Goal: Task Accomplishment & Management: Use online tool/utility

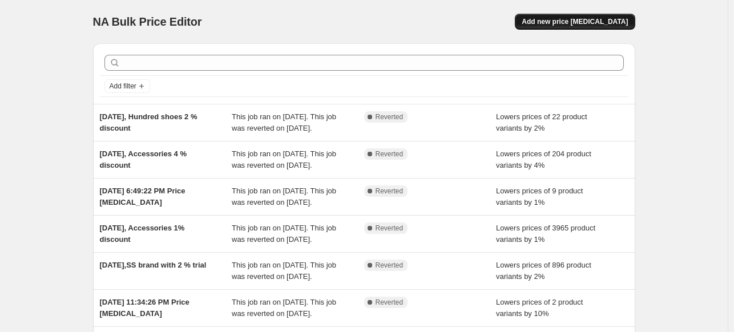
click at [579, 25] on span "Add new price [MEDICAL_DATA]" at bounding box center [575, 21] width 106 height 9
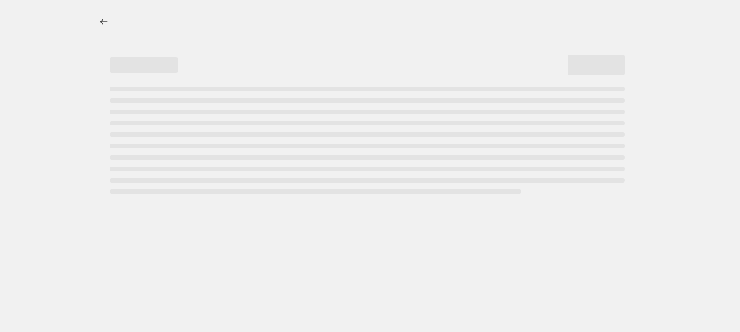
select select "percentage"
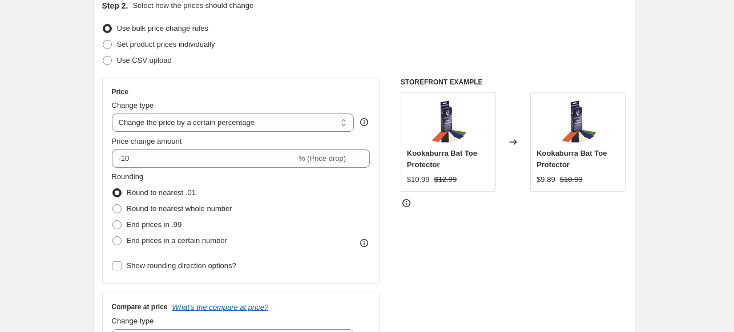
scroll to position [137, 0]
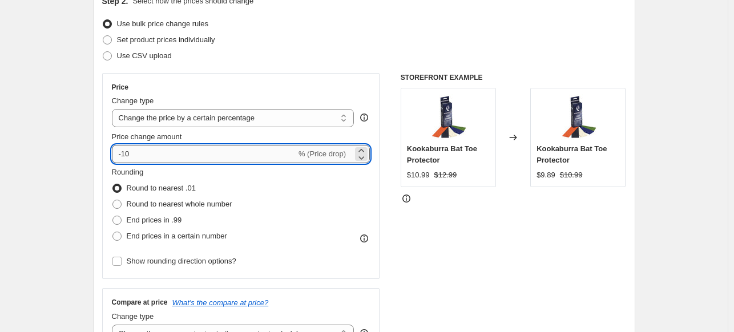
click at [180, 152] on input "-10" at bounding box center [204, 154] width 184 height 18
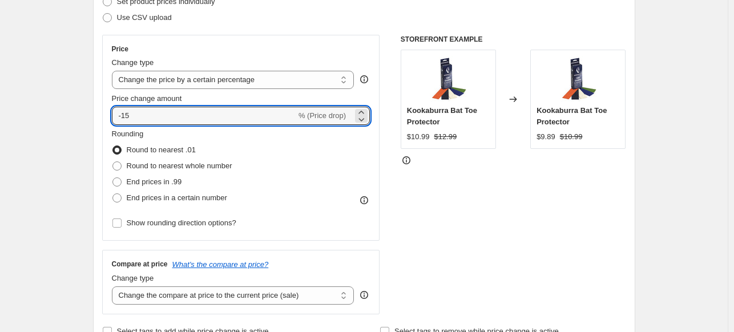
scroll to position [183, 0]
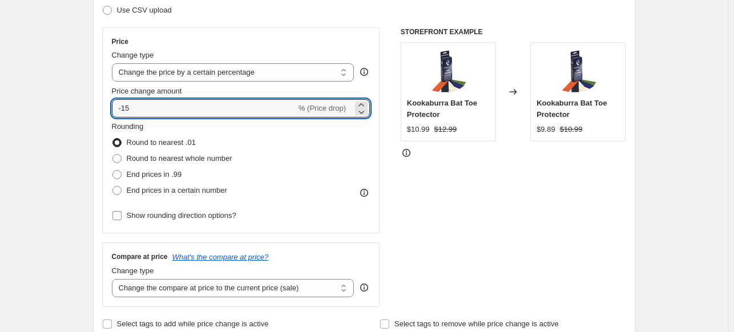
type input "-15"
click at [204, 216] on span "Show rounding direction options?" at bounding box center [182, 215] width 110 height 9
click at [122, 216] on input "Show rounding direction options?" at bounding box center [116, 215] width 9 height 9
checkbox input "true"
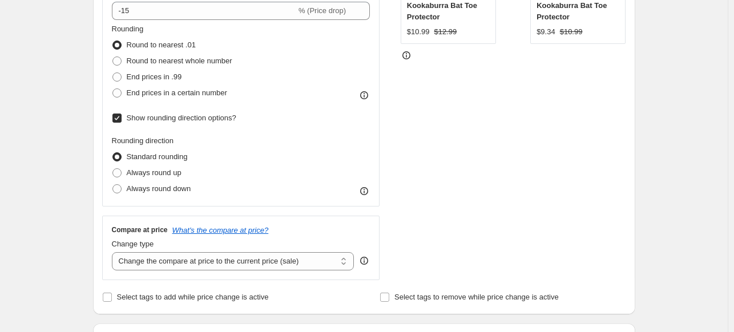
scroll to position [297, 0]
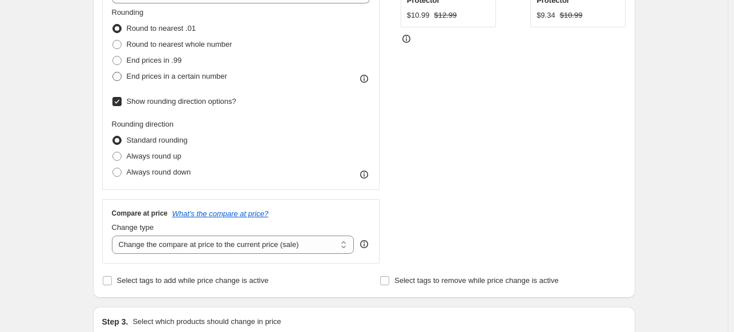
click at [199, 75] on span "End prices in a certain number" at bounding box center [177, 76] width 100 height 9
click at [113, 72] on input "End prices in a certain number" at bounding box center [112, 72] width 1 height 1
radio input "true"
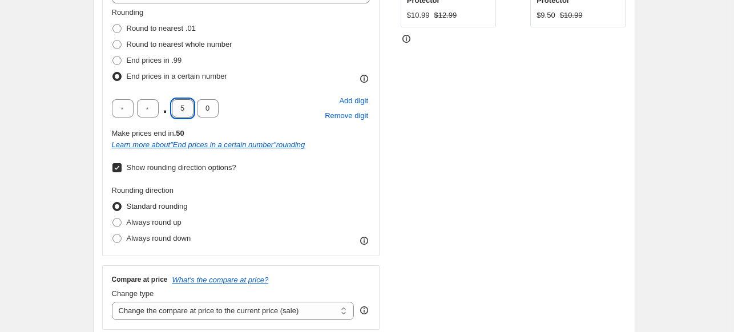
click at [189, 107] on input "5" at bounding box center [183, 108] width 22 height 18
type input "8"
type input "9"
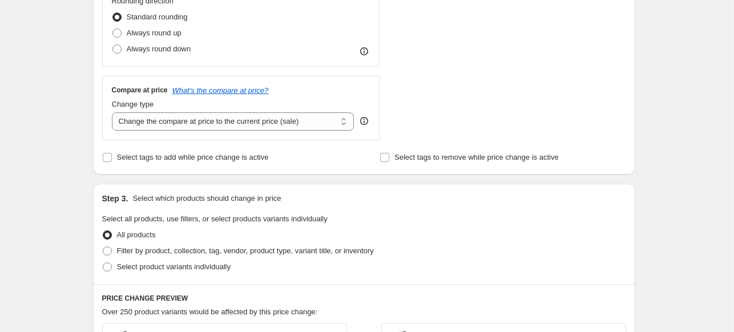
scroll to position [486, 0]
type input "4"
click at [339, 121] on select "Change the compare at price to the current price (sale) Change the compare at p…" at bounding box center [233, 121] width 243 height 18
select select "no_change"
click at [114, 112] on select "Change the compare at price to the current price (sale) Change the compare at p…" at bounding box center [233, 121] width 243 height 18
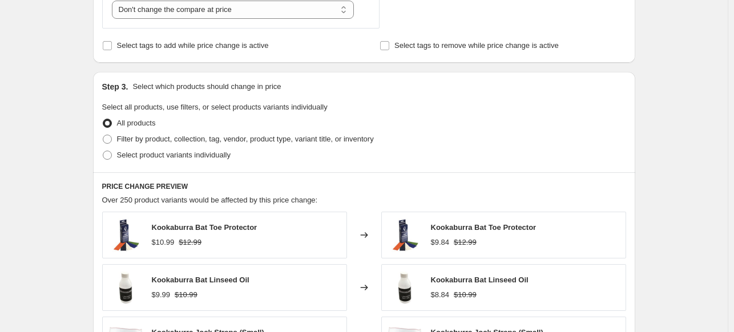
scroll to position [612, 0]
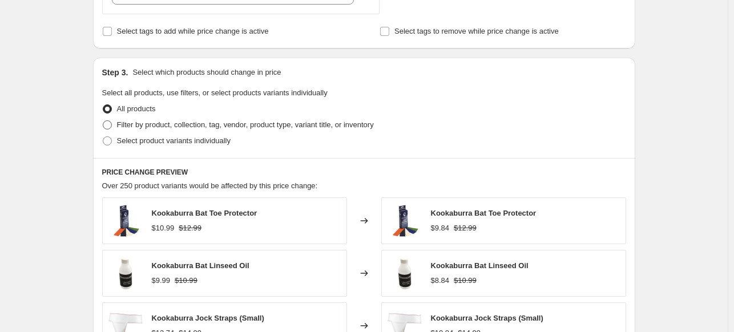
click at [247, 126] on span "Filter by product, collection, tag, vendor, product type, variant title, or inv…" at bounding box center [245, 124] width 257 height 9
click at [103, 121] on input "Filter by product, collection, tag, vendor, product type, variant title, or inv…" at bounding box center [103, 120] width 1 height 1
radio input "true"
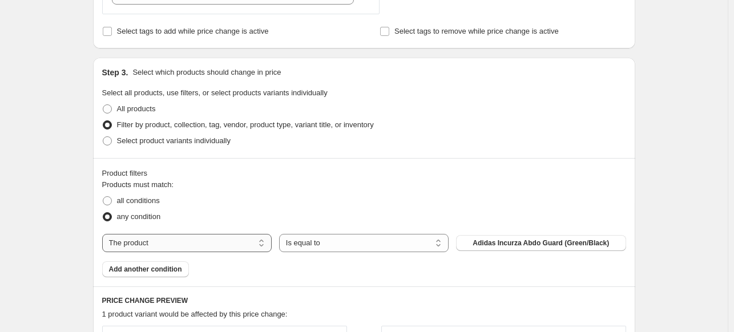
click at [255, 243] on select "The product The product's collection The product's tag The product's vendor The…" at bounding box center [187, 243] width 170 height 18
select select "vendor"
click at [328, 242] on select "Is equal to Is not equal to" at bounding box center [364, 243] width 170 height 18
click at [281, 234] on select "Is equal to Is not equal to" at bounding box center [364, 243] width 170 height 18
click at [576, 242] on button "Adidas Cricket" at bounding box center [541, 243] width 170 height 16
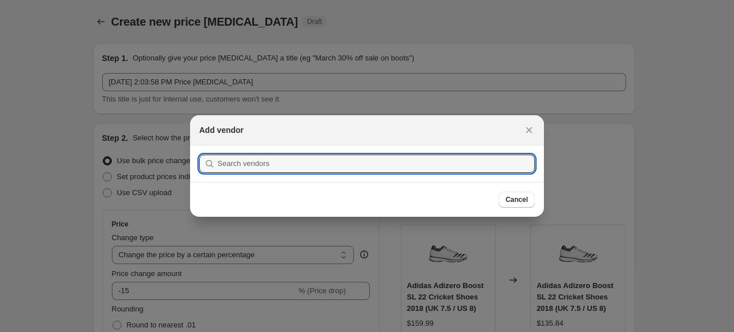
scroll to position [0, 0]
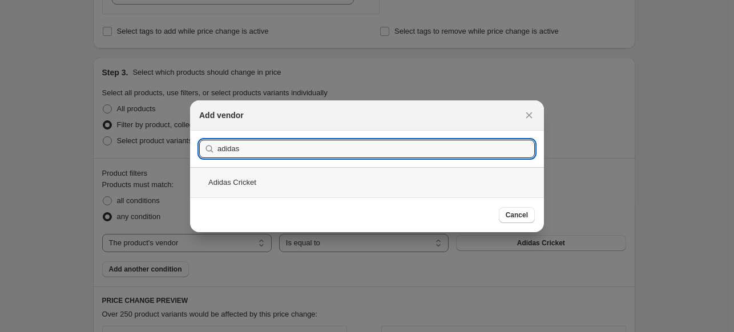
type input "adidas"
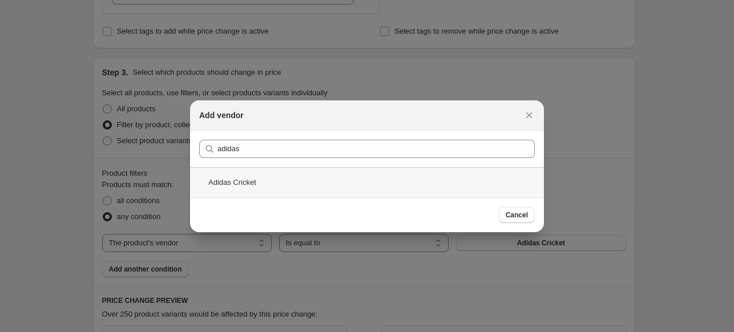
click at [239, 180] on div "Adidas Cricket" at bounding box center [367, 182] width 354 height 30
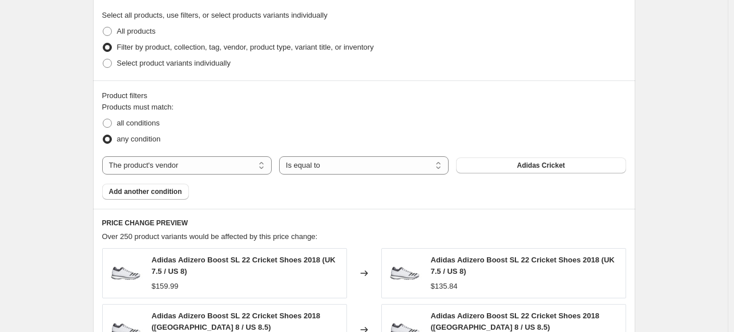
scroll to position [712, 0]
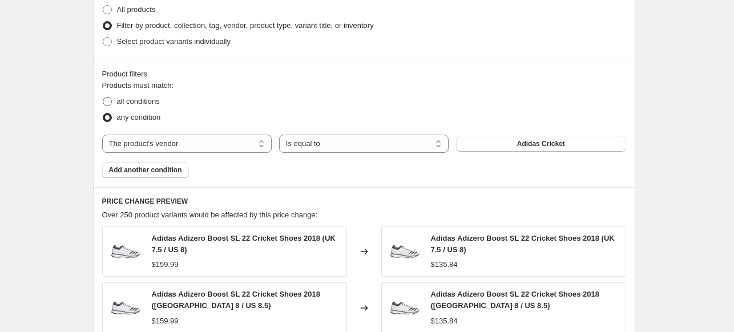
click at [154, 104] on span "all conditions" at bounding box center [138, 101] width 43 height 9
click at [103, 98] on input "all conditions" at bounding box center [103, 97] width 1 height 1
radio input "true"
click at [155, 171] on span "Add another condition" at bounding box center [145, 170] width 73 height 9
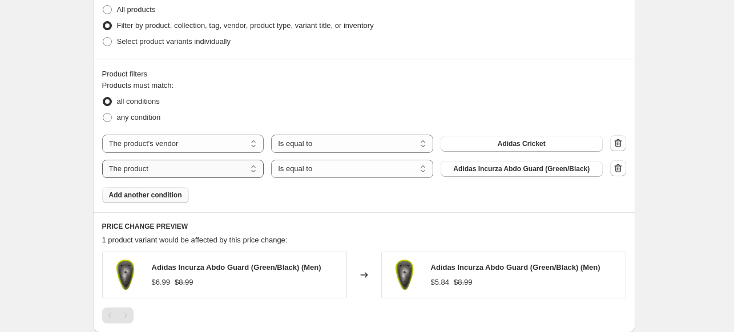
click at [155, 171] on select "The product The product's collection The product's tag The product's vendor The…" at bounding box center [183, 169] width 162 height 18
select select "inventory_quantity"
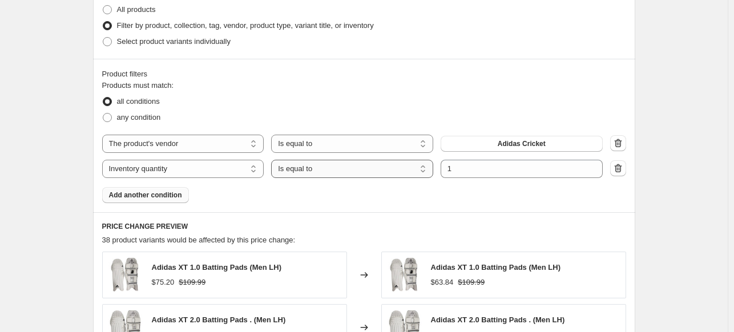
click at [358, 172] on select "Is equal to Is not equal to Is greater than Is less than" at bounding box center [352, 169] width 162 height 18
select select ">"
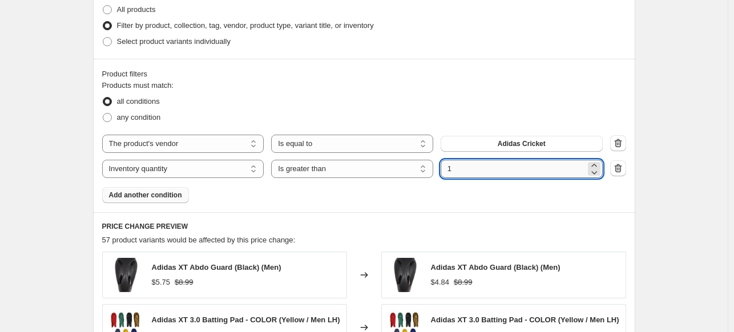
click at [474, 168] on input "1" at bounding box center [513, 169] width 145 height 18
type input "0"
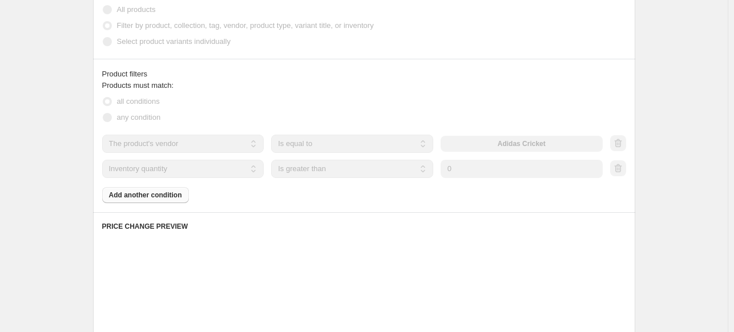
click at [671, 193] on div "Create new price [MEDICAL_DATA]. This page is ready Create new price [MEDICAL_D…" at bounding box center [364, 3] width 728 height 1431
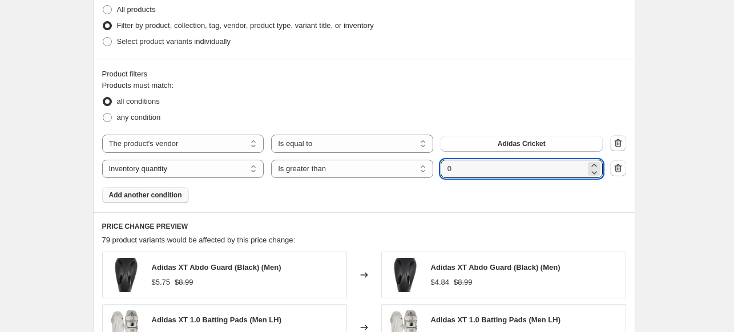
scroll to position [703, 0]
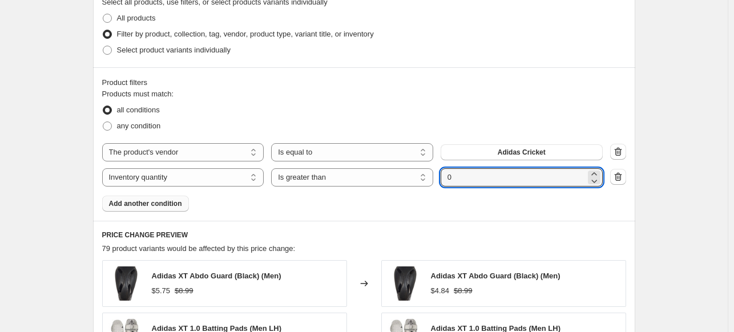
click at [160, 205] on span "Add another condition" at bounding box center [145, 203] width 73 height 9
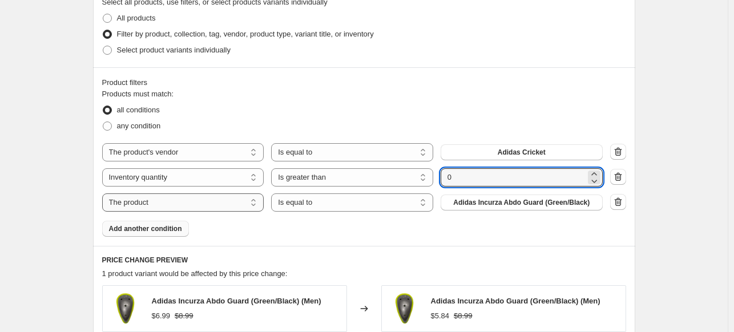
click at [174, 205] on select "The product The product's collection The product's tag The product's vendor The…" at bounding box center [183, 202] width 162 height 18
select select "product_status"
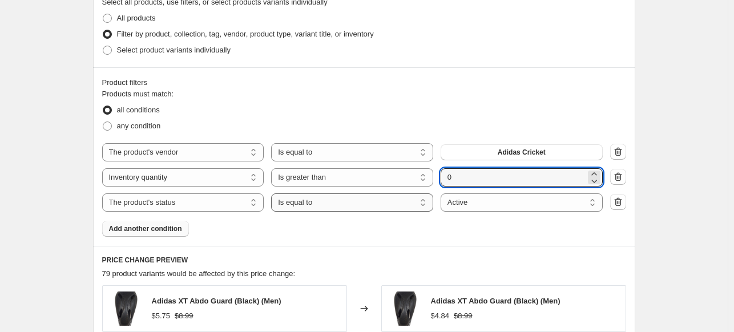
click at [334, 200] on select "Is equal to Is not equal to" at bounding box center [352, 202] width 162 height 18
click at [274, 193] on select "Is equal to Is not equal to" at bounding box center [352, 202] width 162 height 18
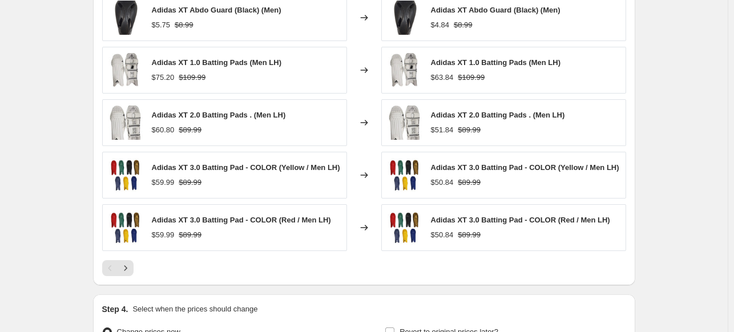
scroll to position [1123, 0]
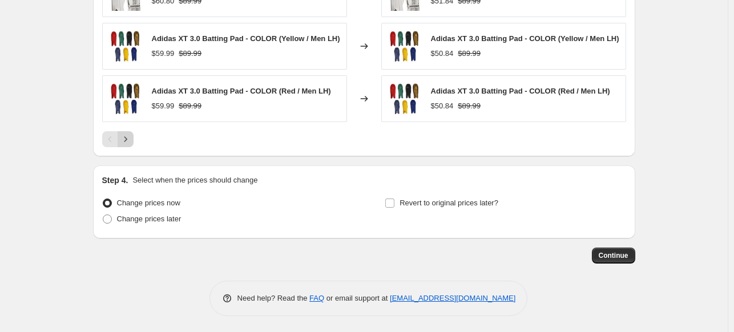
click at [129, 140] on icon "Next" at bounding box center [125, 139] width 11 height 11
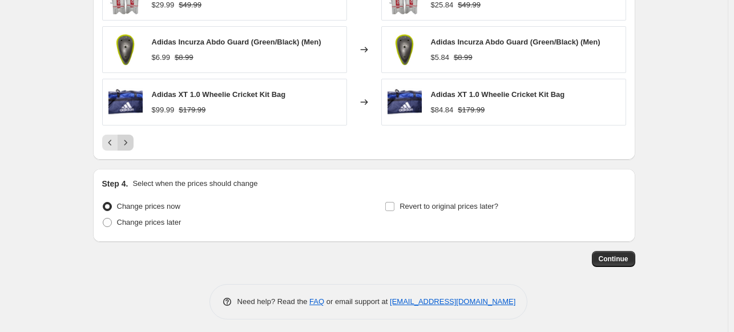
click at [127, 140] on icon "Next" at bounding box center [125, 142] width 3 height 5
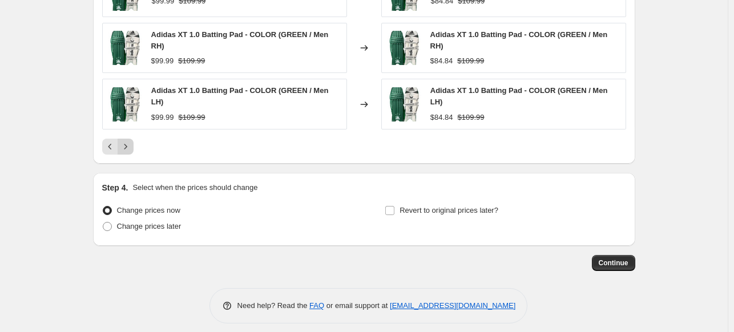
click at [127, 144] on icon "Next" at bounding box center [125, 146] width 3 height 5
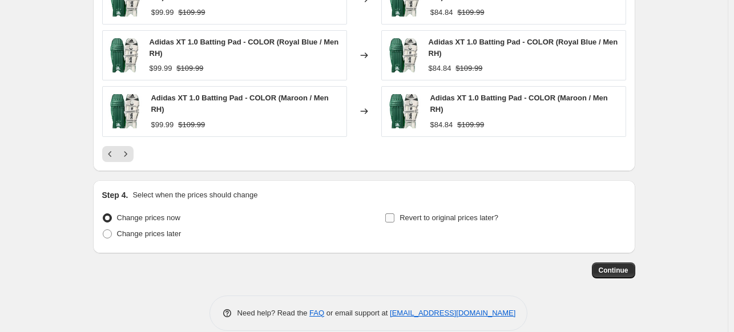
click at [394, 213] on input "Revert to original prices later?" at bounding box center [389, 217] width 9 height 9
checkbox input "true"
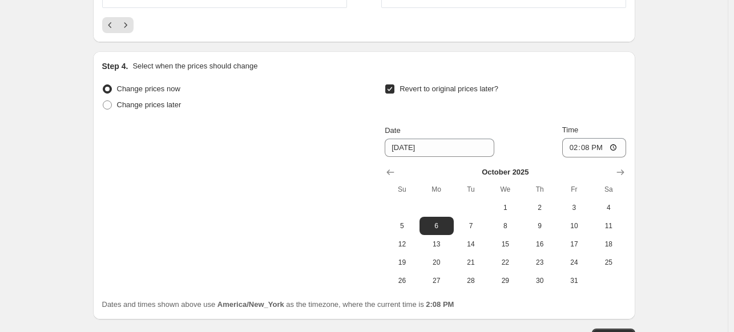
scroll to position [1290, 0]
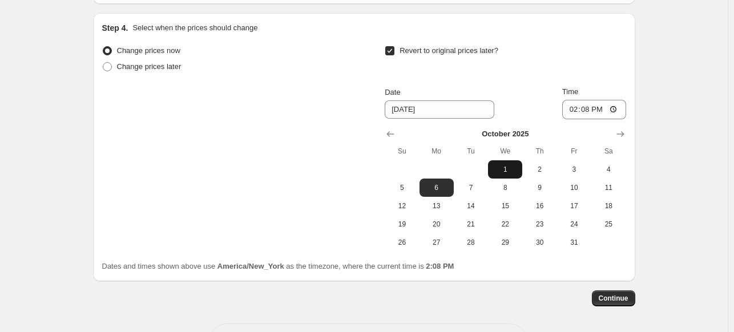
click at [510, 165] on span "1" at bounding box center [505, 169] width 25 height 9
type input "[DATE]"
click at [621, 294] on span "Continue" at bounding box center [614, 298] width 30 height 9
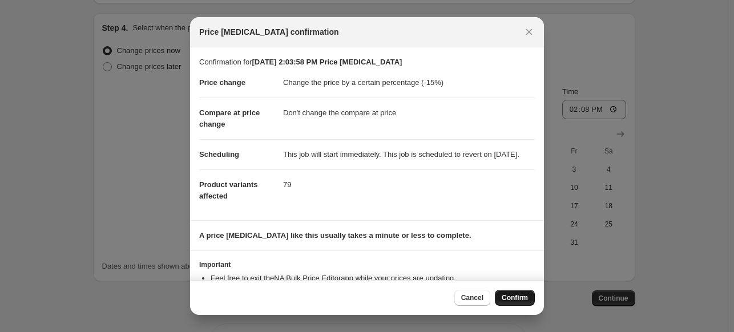
click at [508, 299] on span "Confirm" at bounding box center [515, 297] width 26 height 9
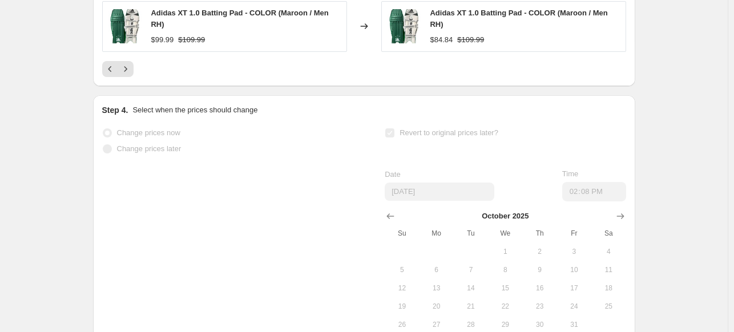
scroll to position [1320, 0]
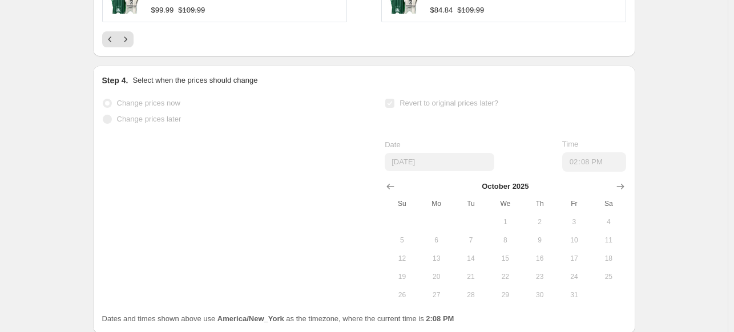
select select "percentage"
select select "no_change"
select select "vendor"
select select "inventory_quantity"
select select ">"
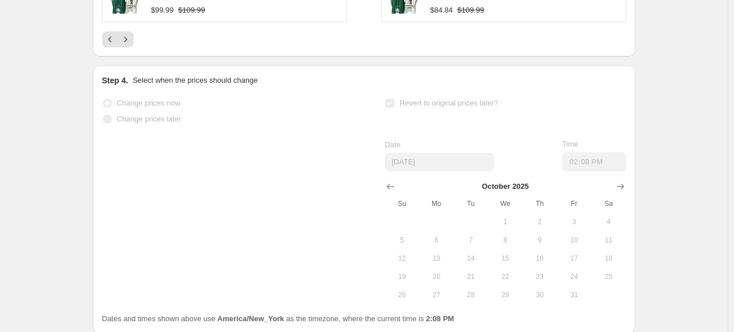
select select "product_status"
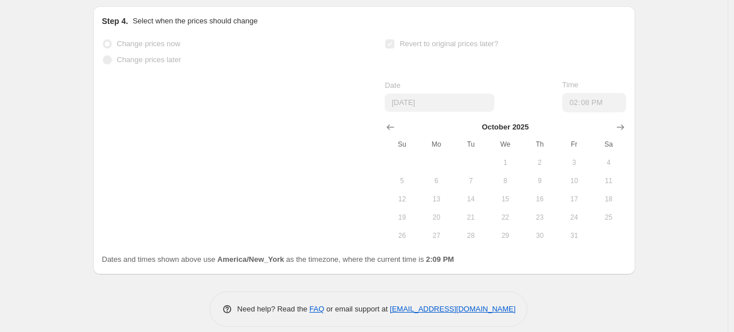
scroll to position [0, 0]
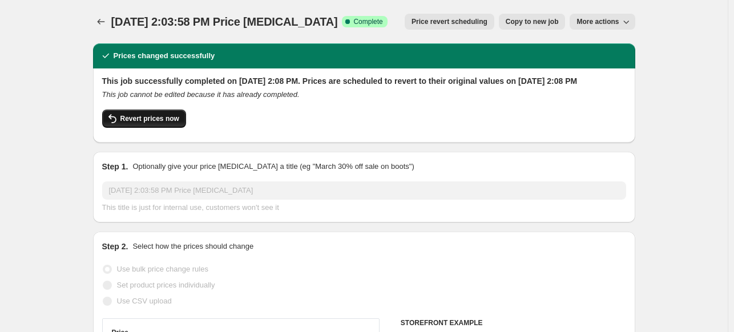
click at [167, 123] on span "Revert prices now" at bounding box center [149, 118] width 59 height 9
checkbox input "false"
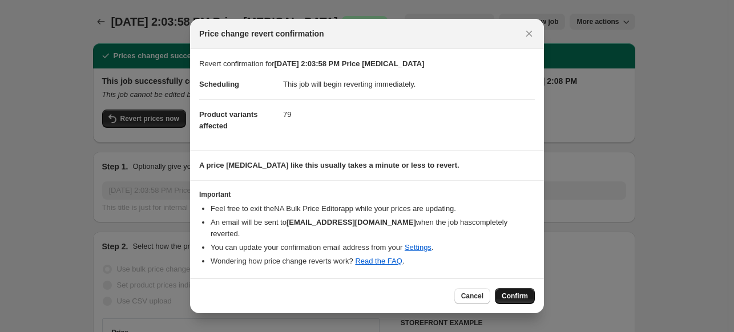
click at [525, 293] on span "Confirm" at bounding box center [515, 296] width 26 height 9
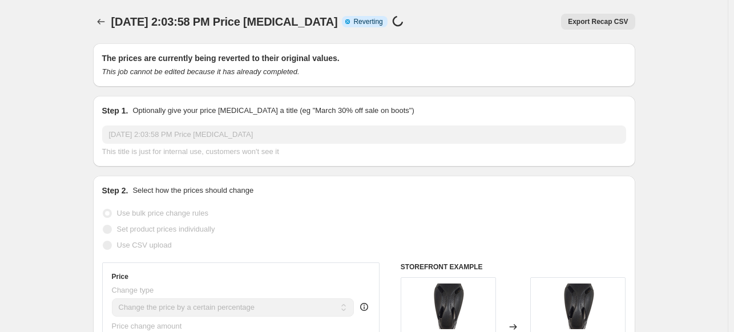
select select "percentage"
select select "no_change"
select select "vendor"
select select "inventory_quantity"
select select ">"
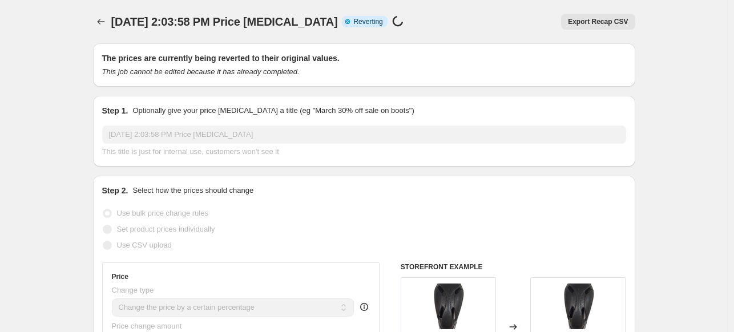
select select "product_status"
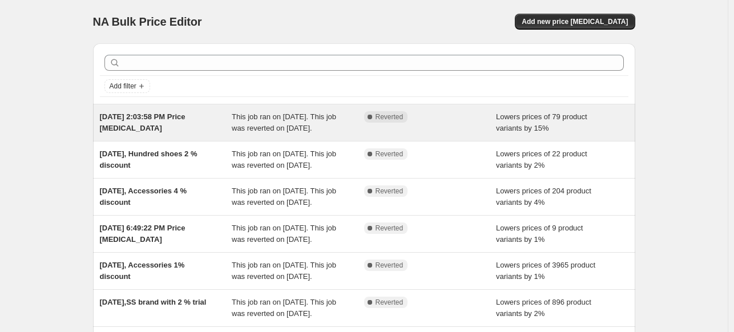
click at [456, 132] on div "Complete Reverted" at bounding box center [430, 122] width 132 height 23
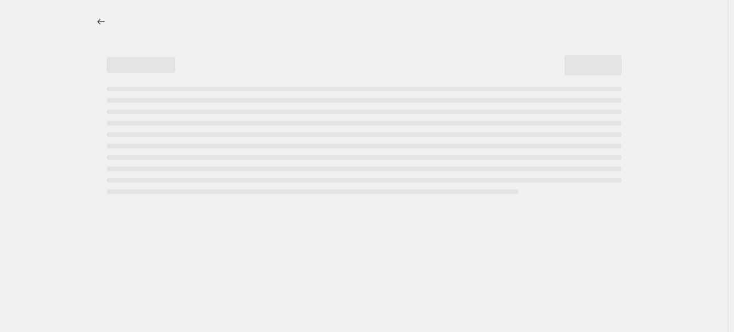
select select "percentage"
select select "no_change"
select select "vendor"
select select "inventory_quantity"
select select ">"
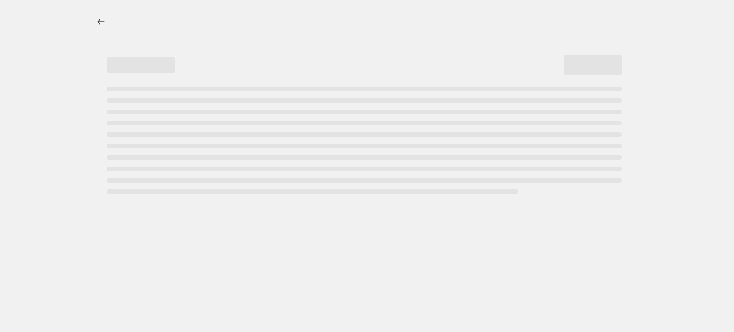
select select "product_status"
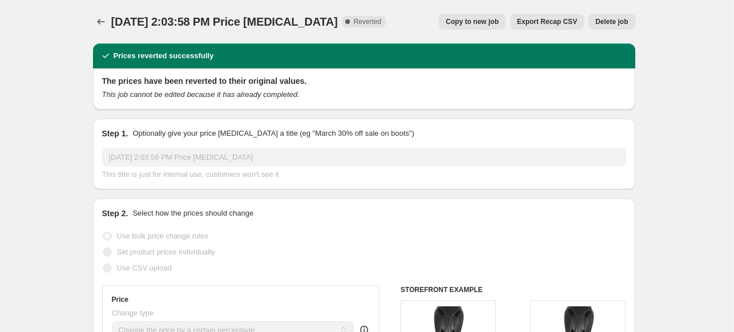
click at [495, 21] on span "Copy to new job" at bounding box center [472, 21] width 53 height 9
select select "percentage"
select select "no_change"
select select "vendor"
select select "inventory_quantity"
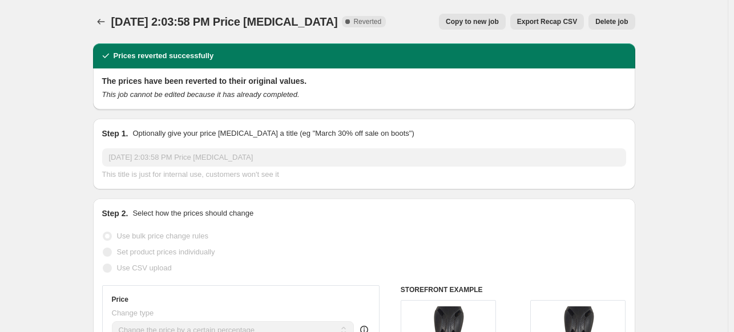
select select ">"
select select "product_status"
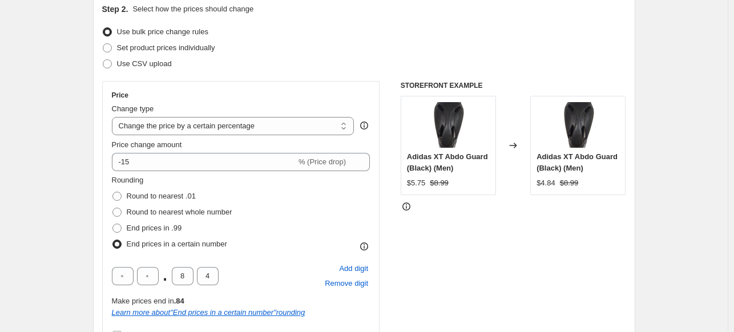
scroll to position [197, 0]
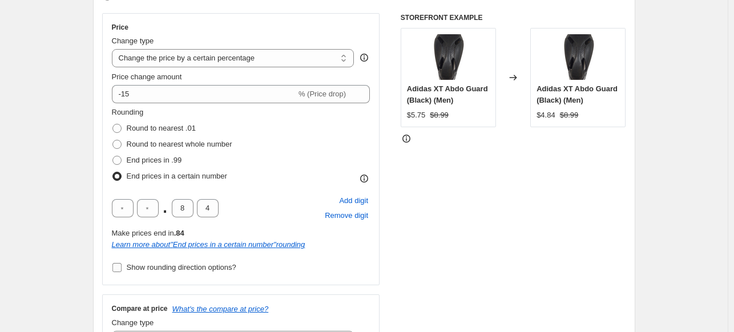
click at [219, 269] on span "Show rounding direction options?" at bounding box center [182, 267] width 110 height 9
click at [122, 269] on input "Show rounding direction options?" at bounding box center [116, 267] width 9 height 9
checkbox input "true"
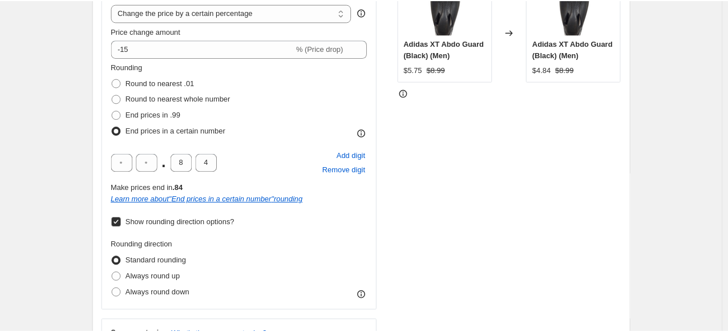
scroll to position [243, 0]
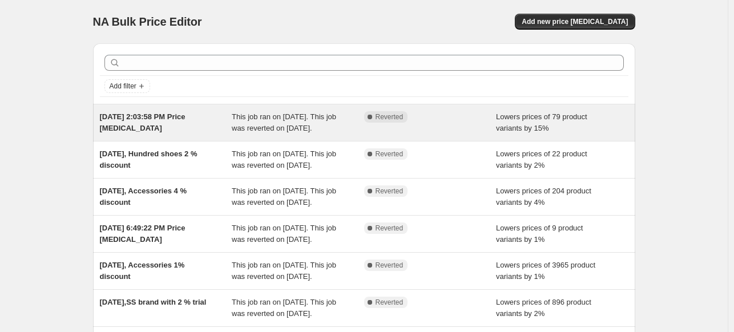
click at [270, 132] on span "This job ran on [DATE]. This job was reverted on [DATE]." at bounding box center [284, 122] width 104 height 20
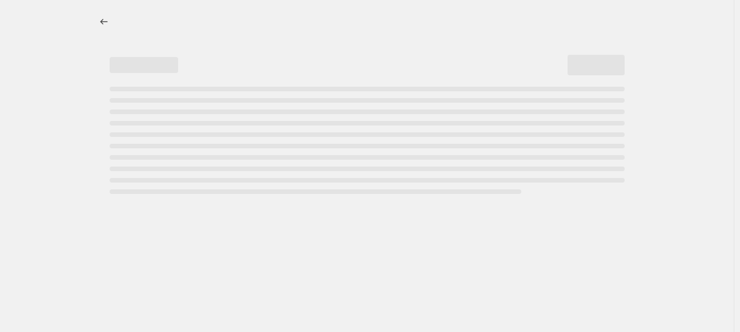
select select "percentage"
select select "no_change"
select select "inventory_quantity"
select select ">"
select select "product_status"
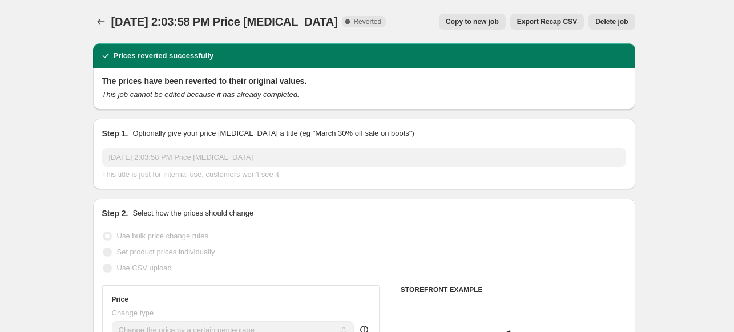
select select "vendor"
click at [485, 18] on span "Copy to new job" at bounding box center [472, 21] width 53 height 9
select select "percentage"
select select "no_change"
select select "vendor"
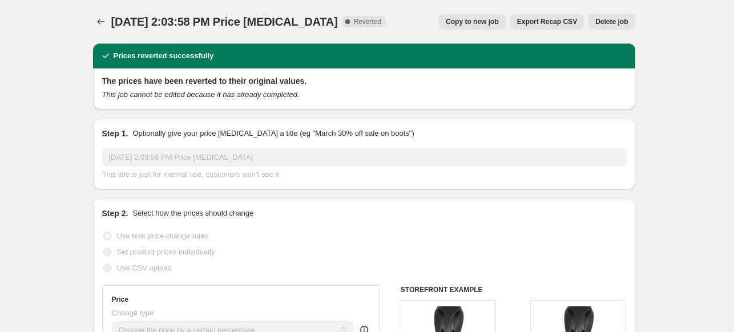
select select "inventory_quantity"
select select ">"
select select "product_status"
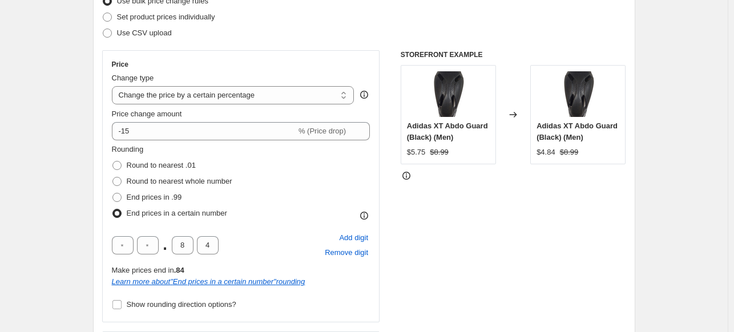
scroll to position [183, 0]
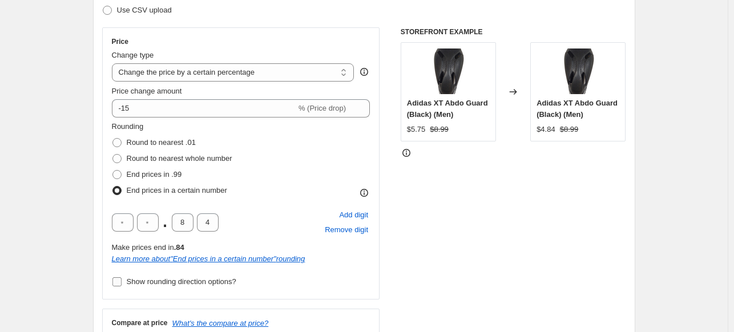
click at [221, 286] on span "Show rounding direction options?" at bounding box center [182, 281] width 110 height 9
click at [122, 286] on input "Show rounding direction options?" at bounding box center [116, 281] width 9 height 9
checkbox input "true"
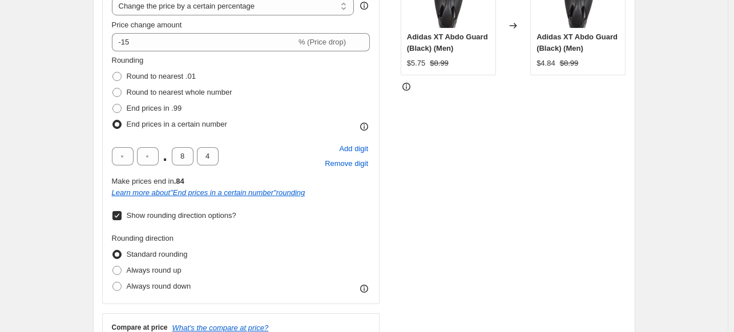
scroll to position [251, 0]
